Goal: Check status: Check status

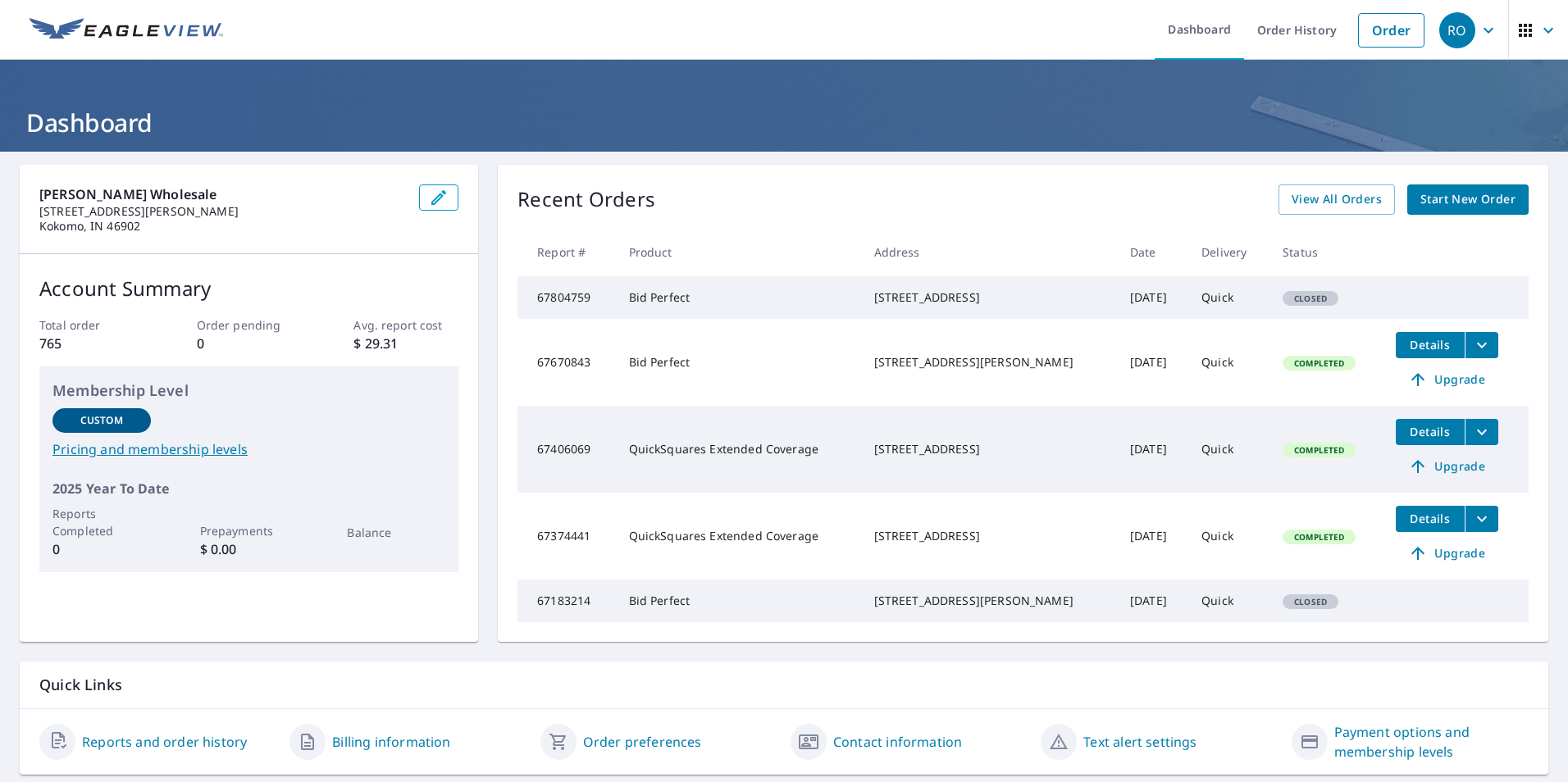
click at [1467, 43] on span "RO" at bounding box center [1470, 30] width 63 height 39
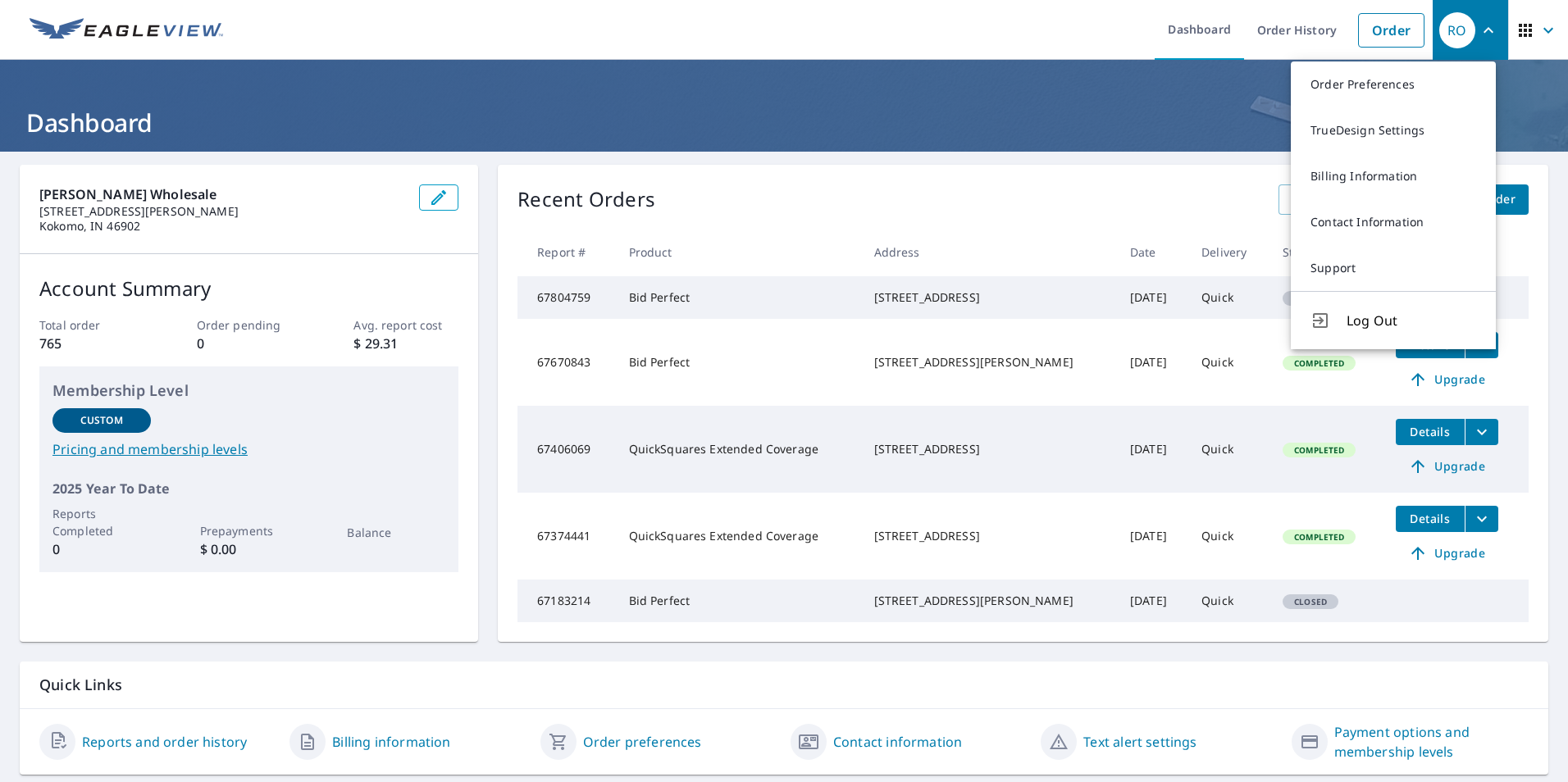
click at [1540, 36] on icon "button" at bounding box center [1547, 30] width 20 height 20
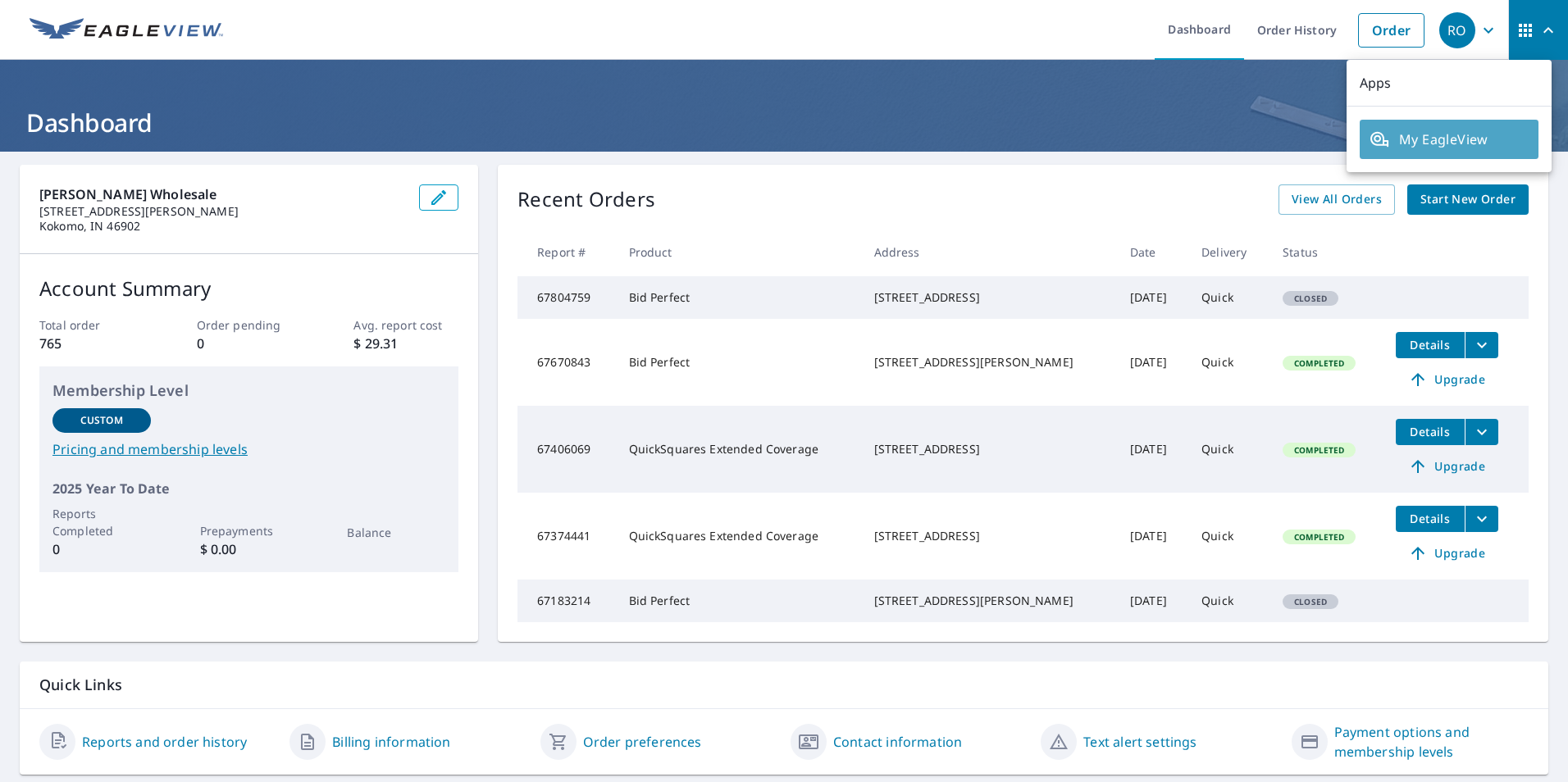
click at [1459, 138] on span "My EagleView" at bounding box center [1449, 138] width 159 height 20
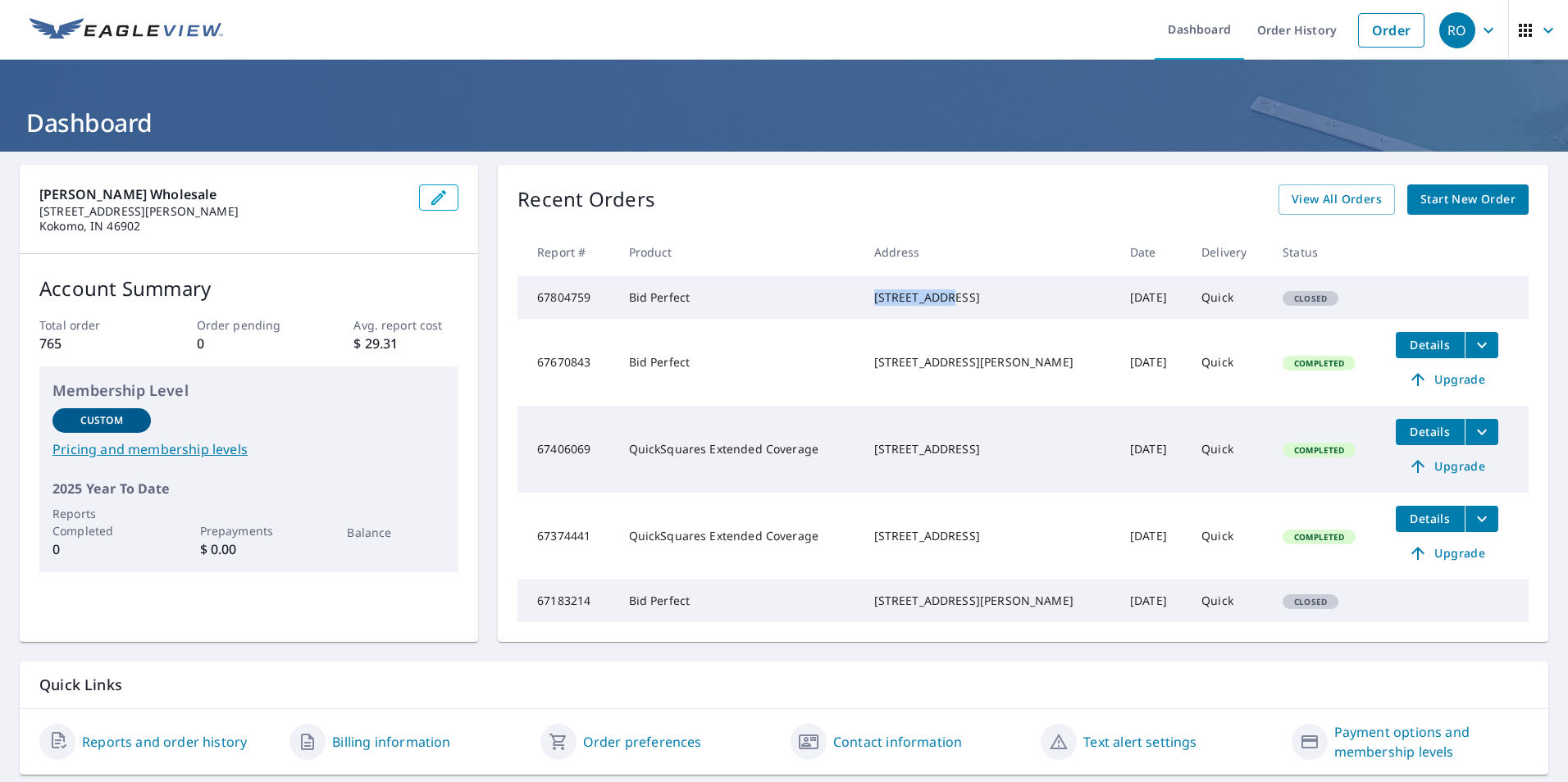
drag, startPoint x: 884, startPoint y: 296, endPoint x: 961, endPoint y: 289, distance: 77.3
click at [961, 289] on td "[STREET_ADDRESS]" at bounding box center [988, 297] width 255 height 43
drag, startPoint x: 961, startPoint y: 289, endPoint x: 929, endPoint y: 298, distance: 33.2
copy div "[STREET_ADDRESS]"
